Goal: Find specific page/section: Find specific page/section

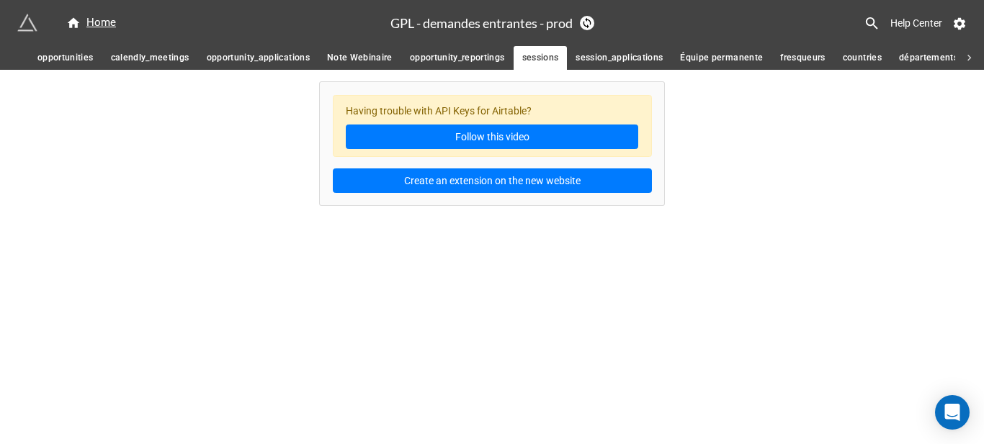
click at [448, 50] on link "opportunity_reportings" at bounding box center [457, 58] width 112 height 24
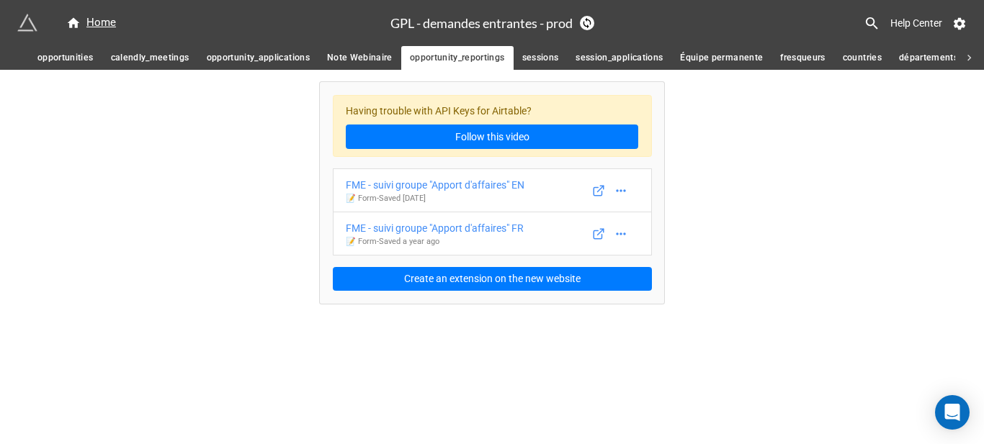
click at [367, 53] on span "Note Webinaire" at bounding box center [360, 57] width 66 height 15
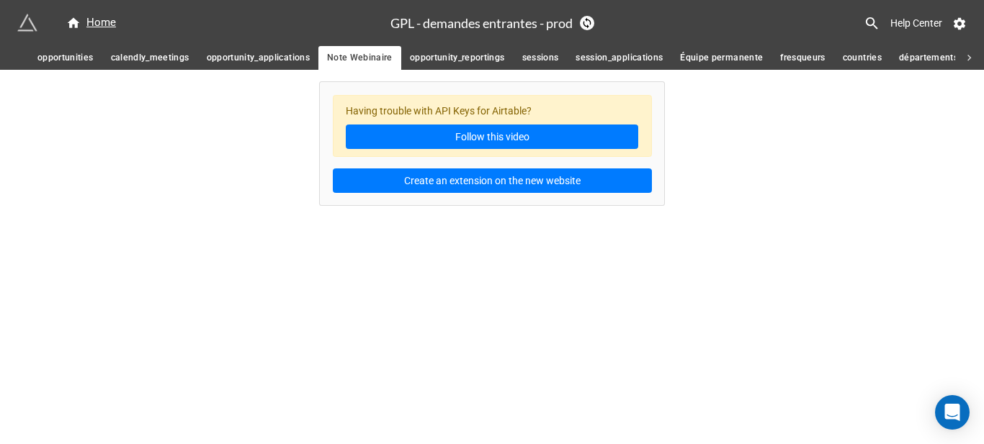
click at [283, 56] on span "opportunity_applications" at bounding box center [258, 57] width 103 height 15
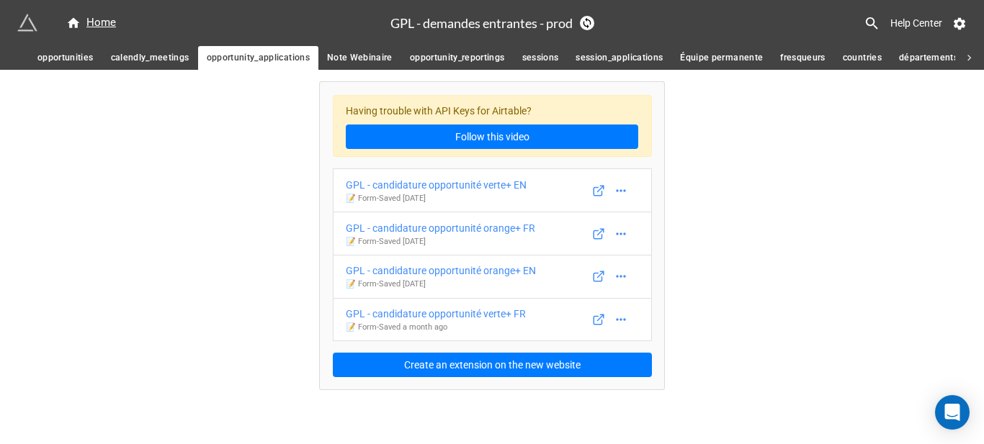
click at [174, 61] on span "calendly_meetings" at bounding box center [150, 57] width 79 height 15
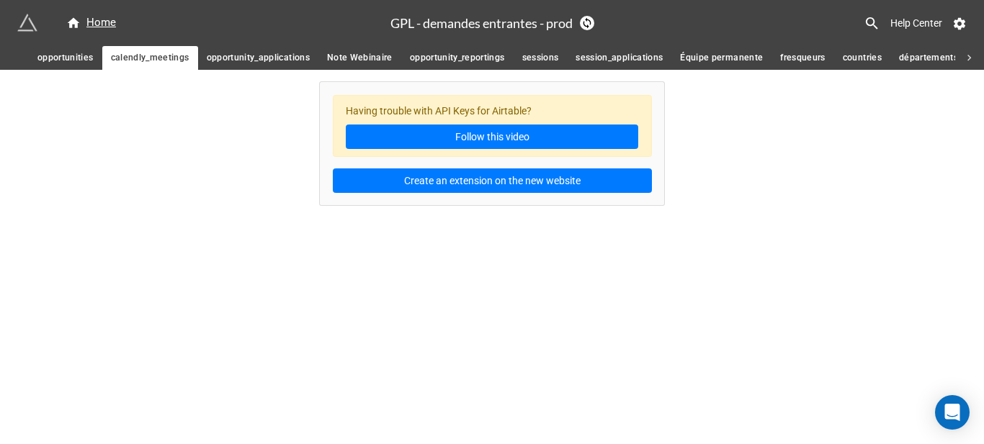
click at [244, 58] on span "opportunity_applications" at bounding box center [258, 57] width 103 height 15
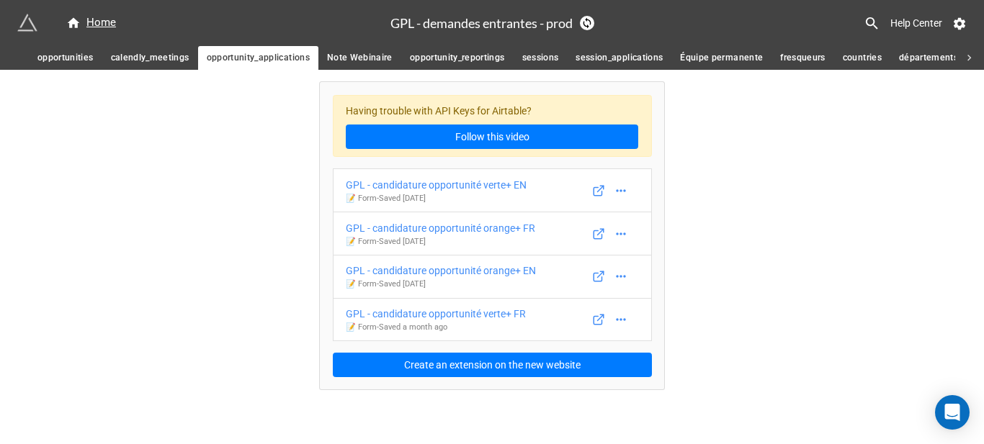
click at [437, 64] on span "opportunity_reportings" at bounding box center [457, 57] width 95 height 15
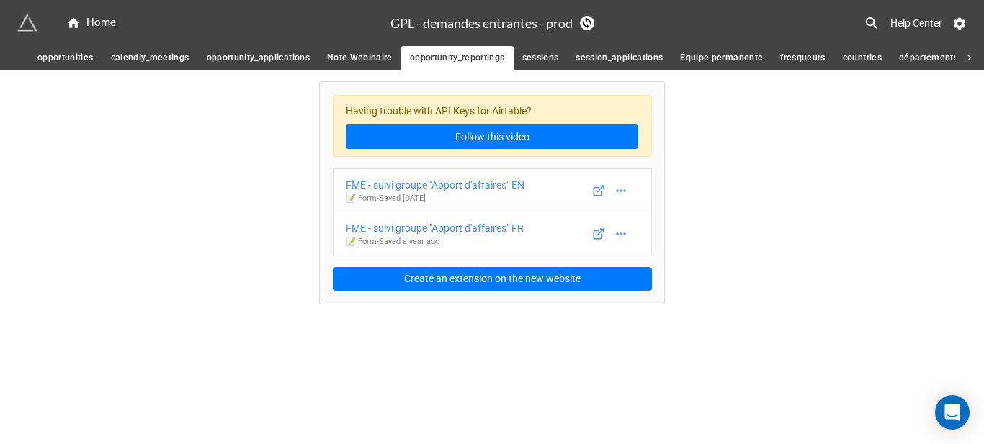
click at [535, 66] on link "sessions" at bounding box center [541, 58] width 54 height 24
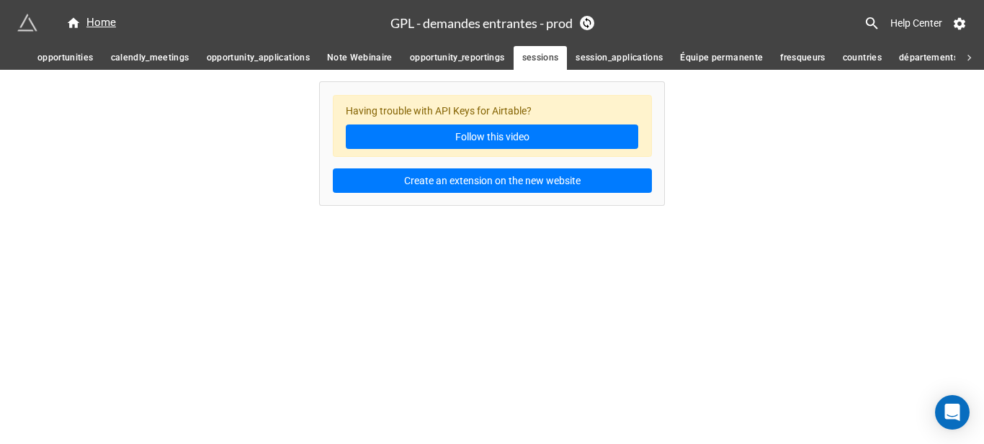
click at [448, 66] on span "opportunity_reportings" at bounding box center [457, 57] width 95 height 15
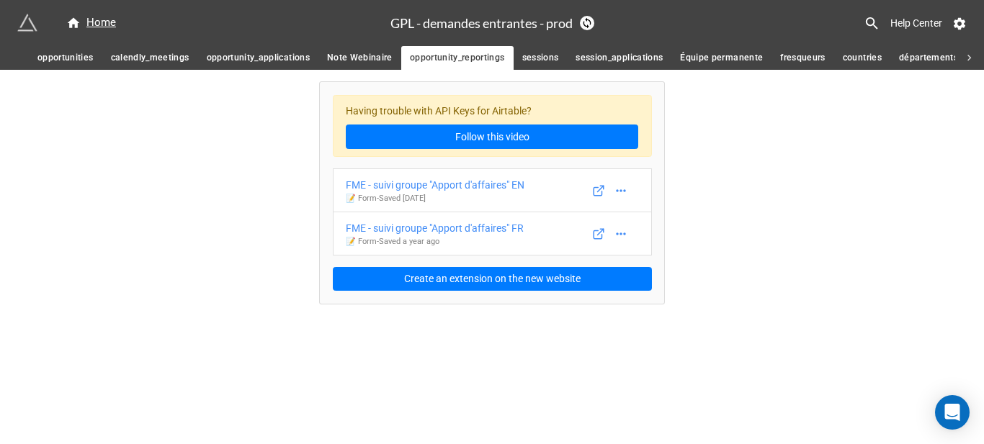
click at [269, 54] on span "opportunity_applications" at bounding box center [258, 57] width 103 height 15
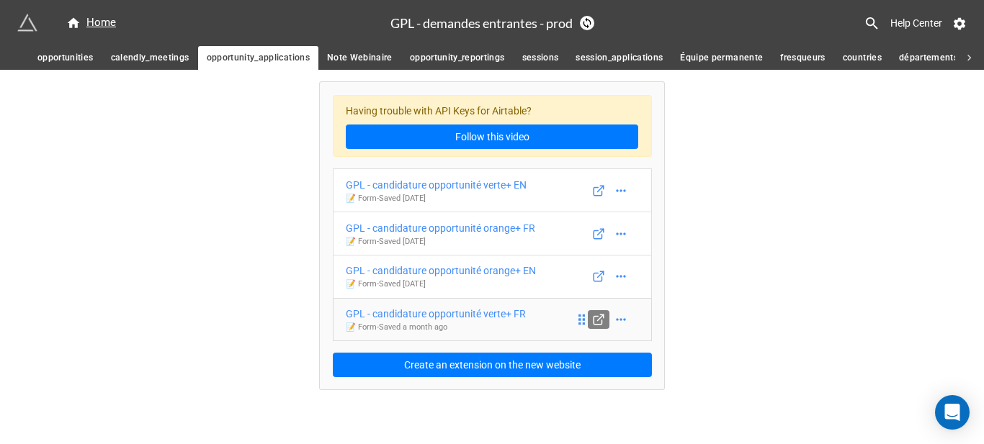
click at [601, 318] on line at bounding box center [601, 318] width 6 height 6
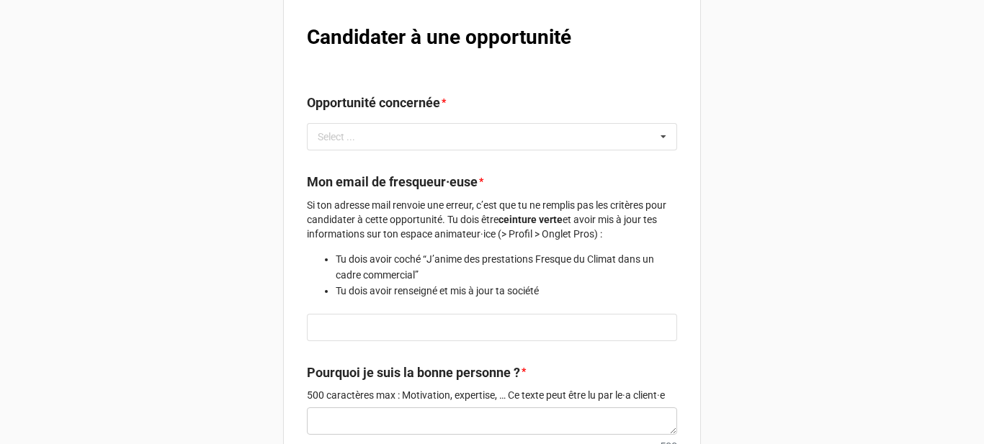
scroll to position [82, 0]
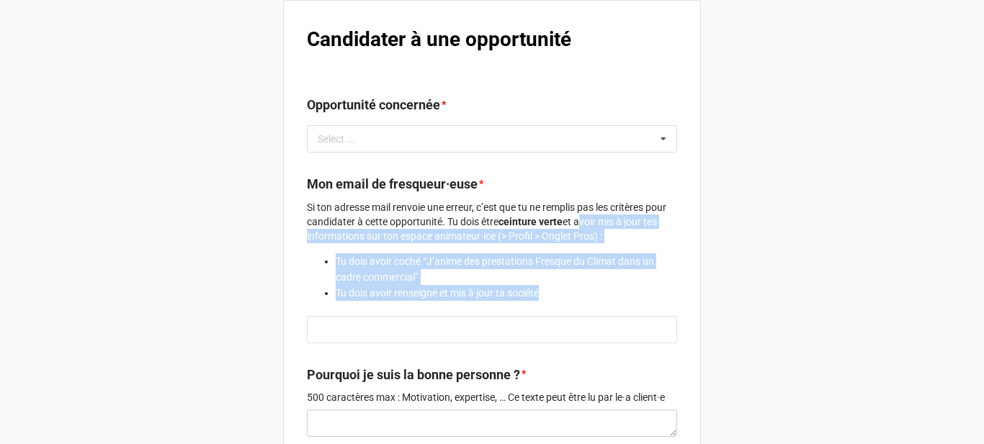
drag, startPoint x: 581, startPoint y: 222, endPoint x: 580, endPoint y: 299, distance: 77.1
click at [580, 299] on div "Si ton adresse mail renvoie une erreur, c’est que tu ne remplis pas les critère…" at bounding box center [492, 250] width 370 height 101
copy div "avoir mis à jour tes informations sur ton espace animateur·ice (> Profil > Ongl…"
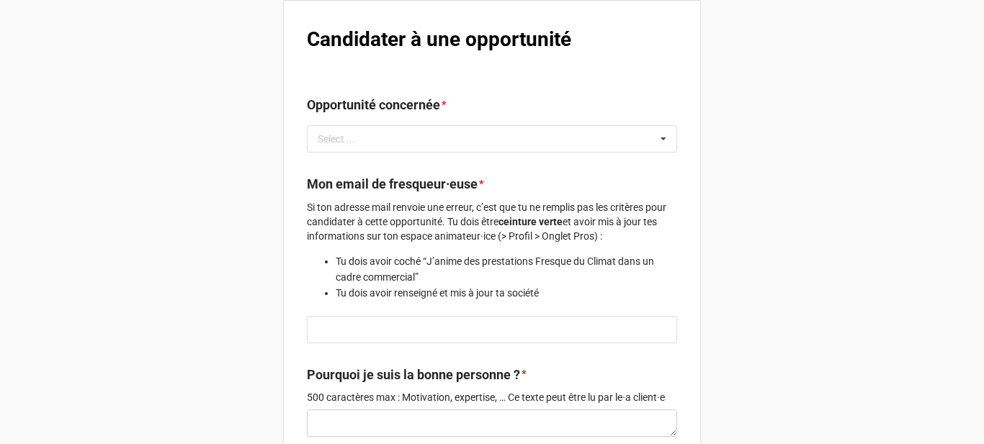
click at [266, 122] on div "Mon compte fresqueur.euse Candidater à une opportunité Opportunité concernée * …" at bounding box center [492, 271] width 984 height 707
